Goal: Transaction & Acquisition: Purchase product/service

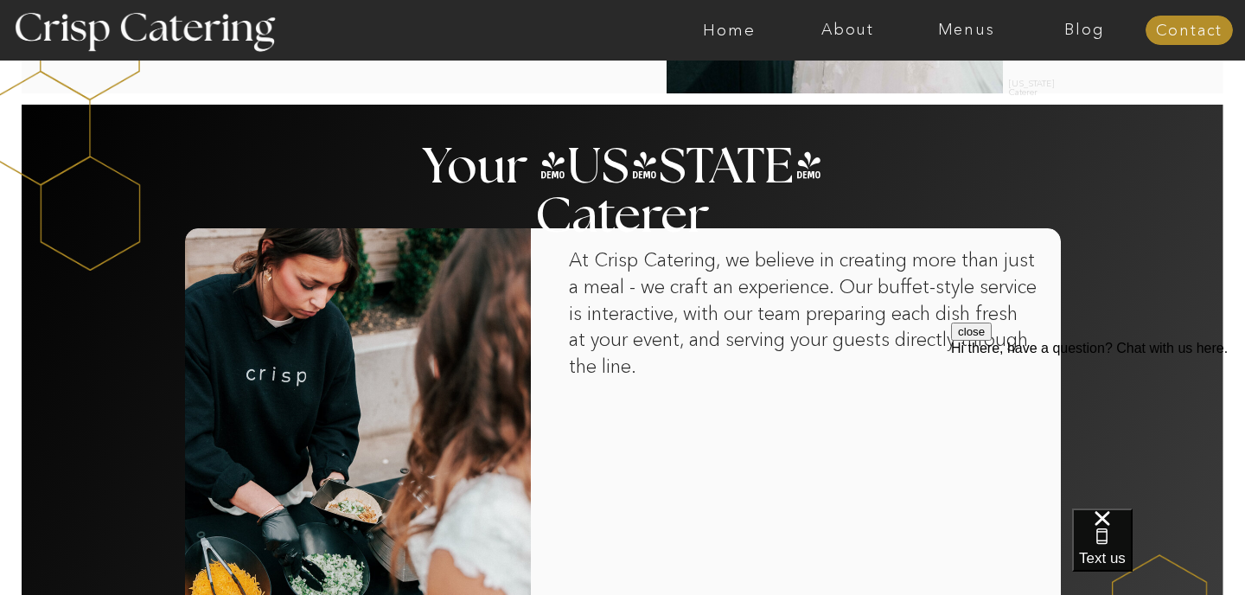
scroll to position [1043, 0]
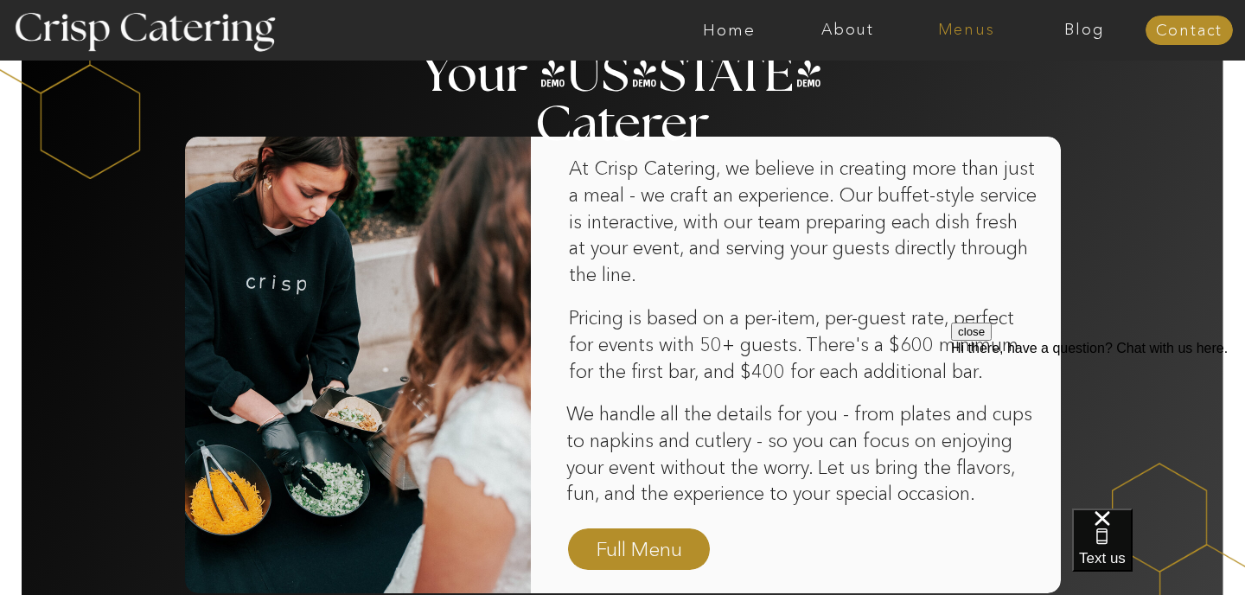
click at [960, 29] on nav "Menus" at bounding box center [966, 30] width 118 height 17
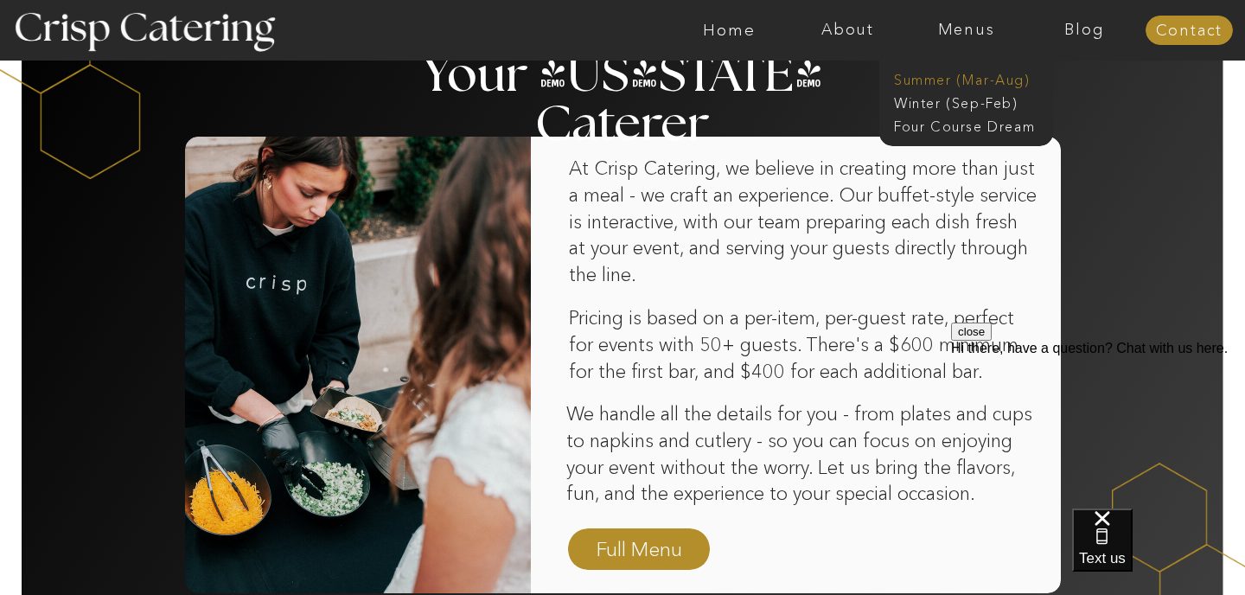
click at [948, 80] on nav "Summer (Mar-Aug)" at bounding box center [971, 78] width 155 height 16
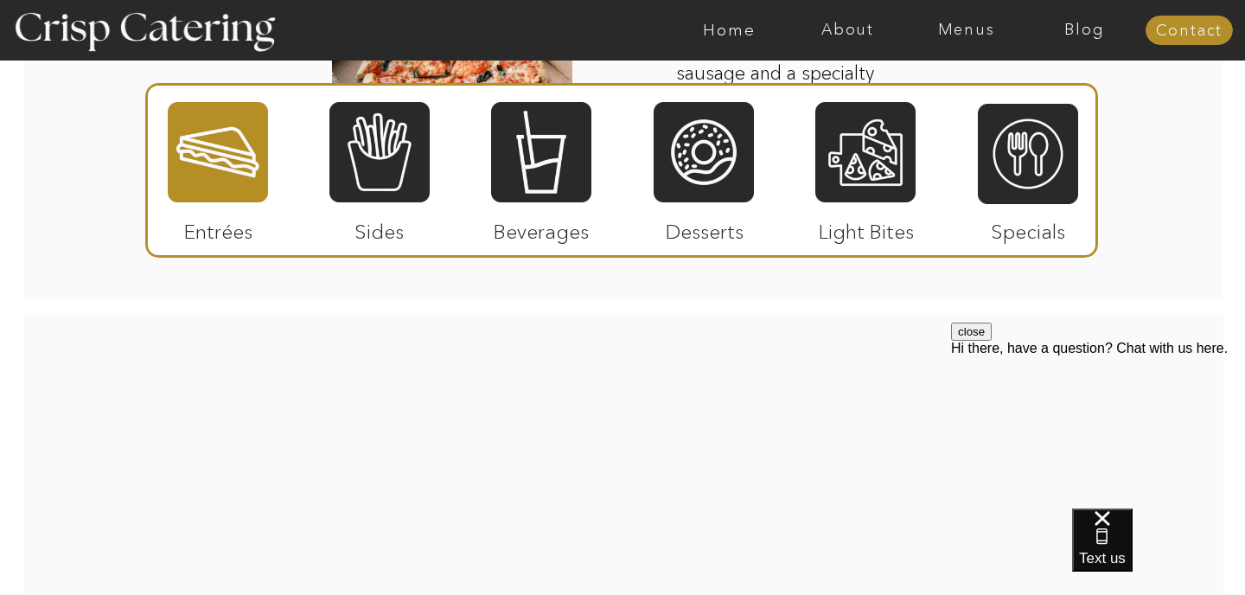
scroll to position [2659, 0]
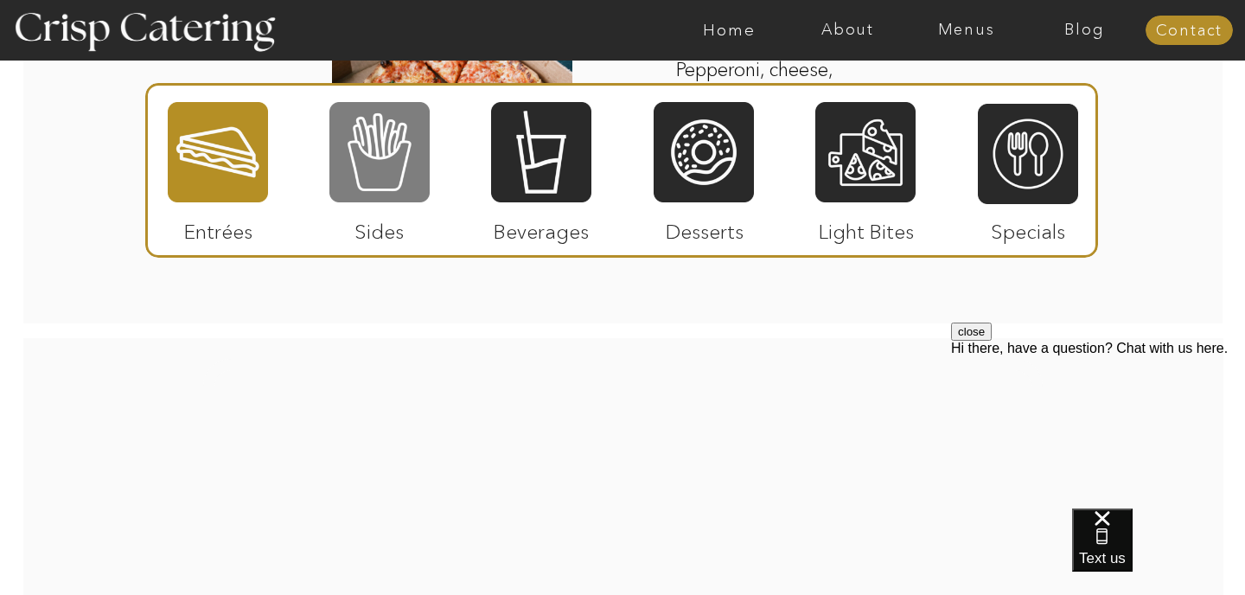
click at [379, 163] on div at bounding box center [379, 152] width 100 height 104
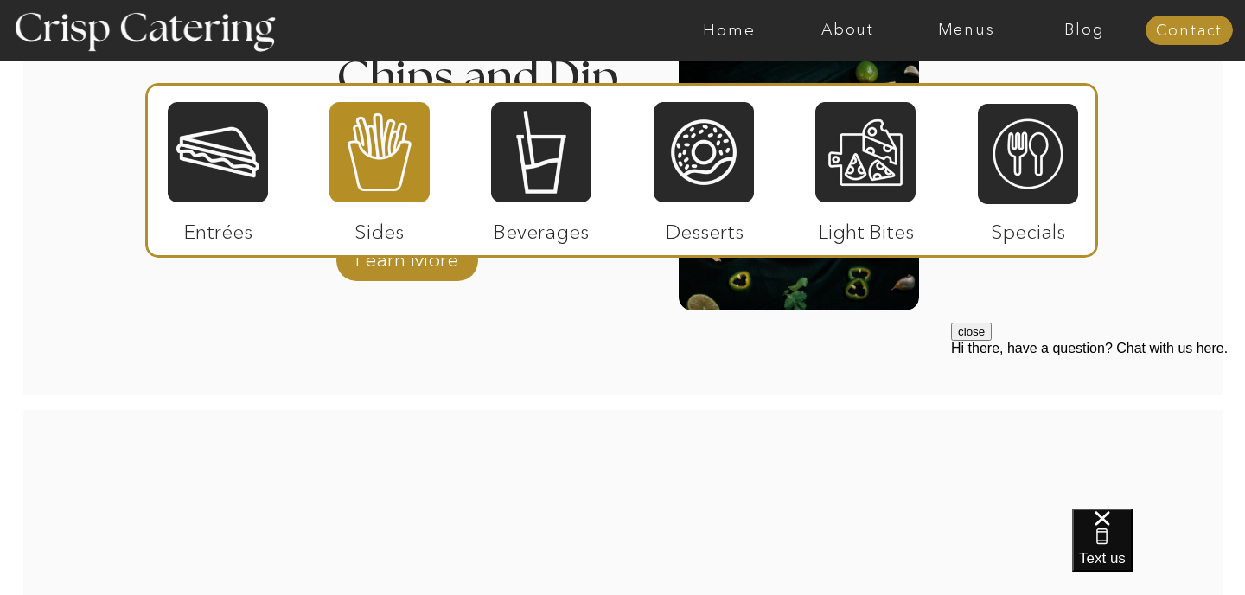
scroll to position [2562, 0]
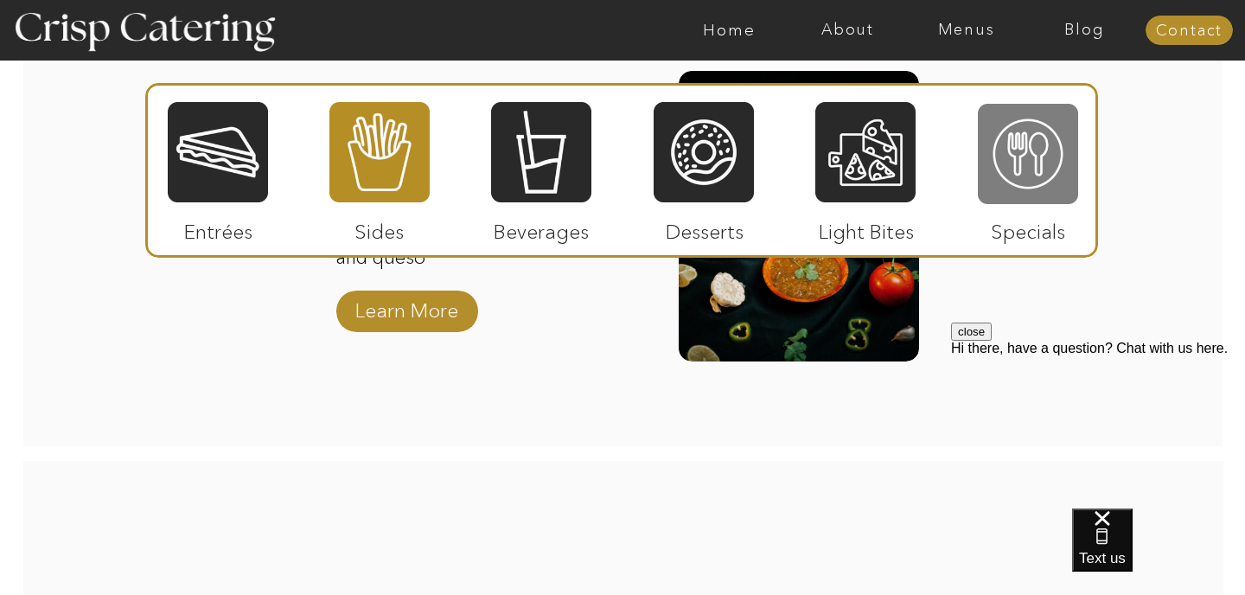
click at [1003, 171] on div at bounding box center [1028, 154] width 100 height 104
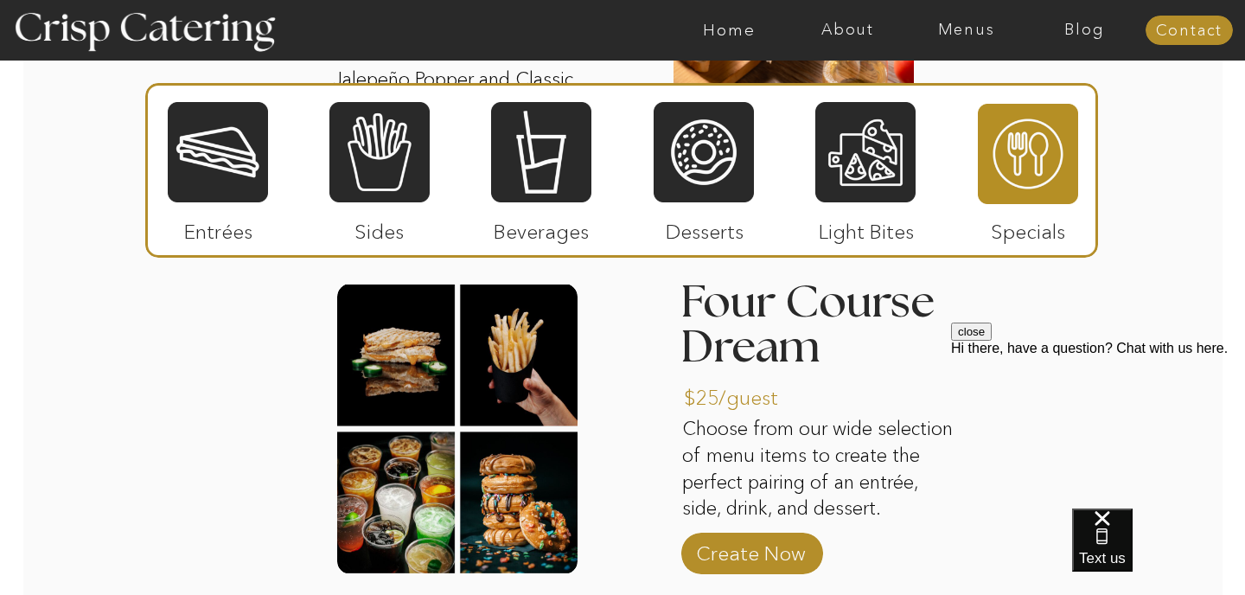
scroll to position [2059, 0]
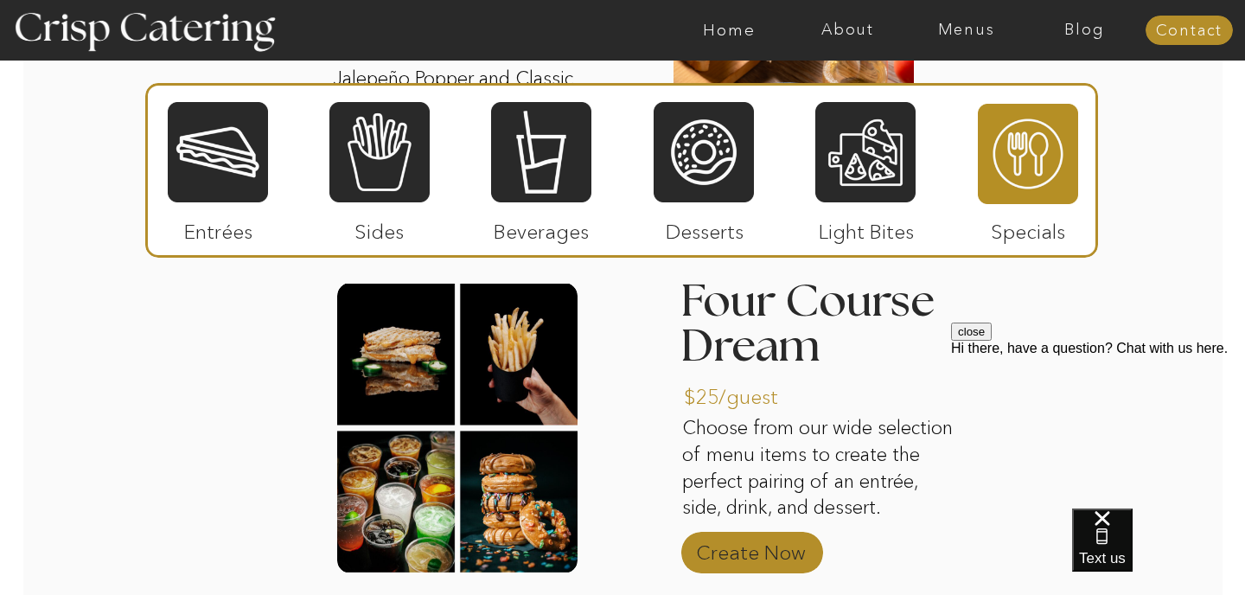
click at [751, 552] on p "Create Now" at bounding box center [750, 548] width 115 height 50
